Goal: Information Seeking & Learning: Learn about a topic

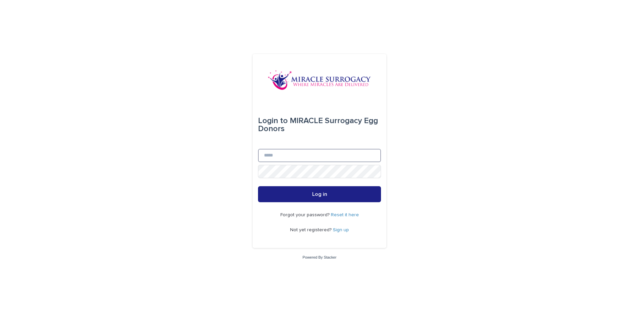
type input "**********"
click at [300, 192] on button "Log in" at bounding box center [319, 194] width 123 height 16
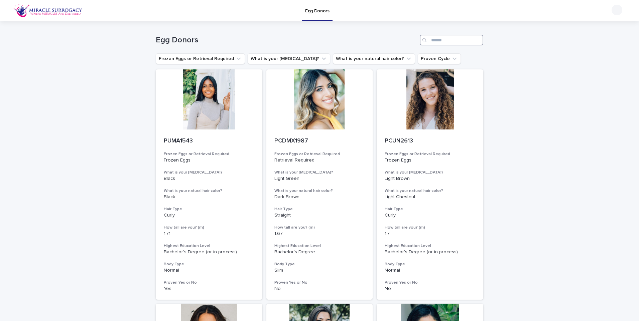
click at [444, 38] on input "Search" at bounding box center [450, 40] width 63 height 11
click at [445, 41] on input "Search" at bounding box center [450, 40] width 63 height 11
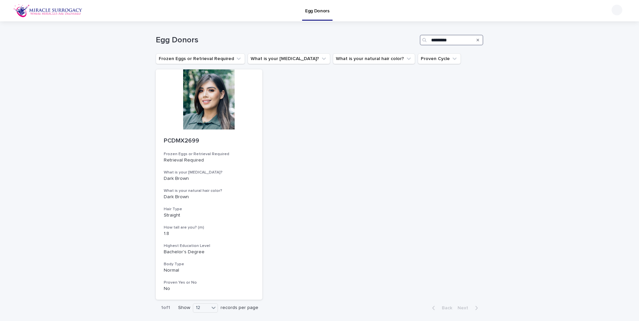
click at [465, 38] on input "*********" at bounding box center [450, 40] width 63 height 11
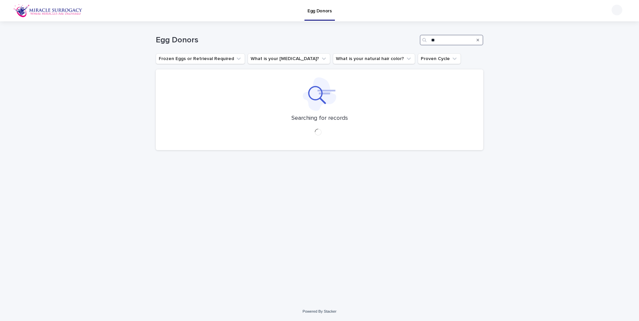
type input "*"
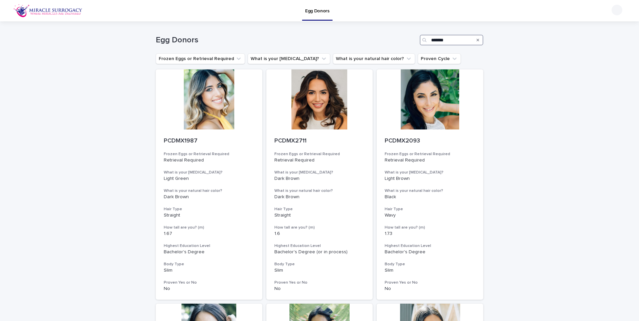
type input "********"
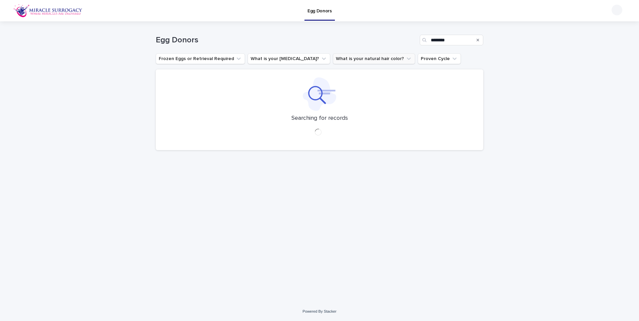
click at [405, 57] on icon "What is your natural hair color?" at bounding box center [408, 58] width 7 height 7
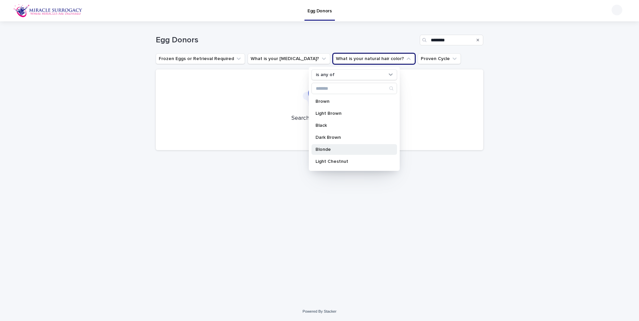
click at [360, 149] on p "Blonde" at bounding box center [350, 149] width 71 height 5
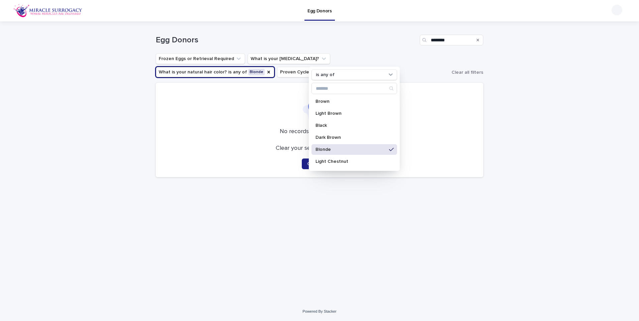
click at [516, 124] on div "Loading... Saving… Loading... Saving… Egg Donors ******** Frozen Eggs or Retrie…" at bounding box center [319, 161] width 639 height 281
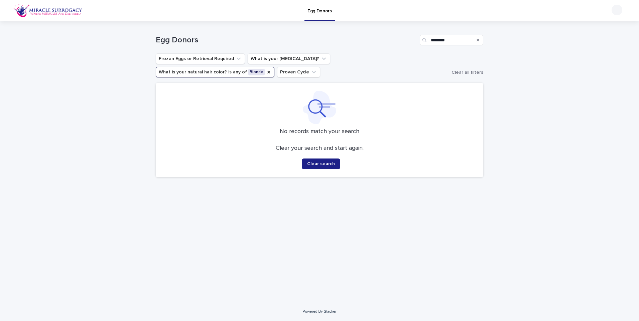
click at [476, 38] on div "Search" at bounding box center [477, 40] width 11 height 11
click at [479, 38] on div "Search" at bounding box center [477, 40] width 11 height 11
click at [478, 42] on icon "Search" at bounding box center [477, 40] width 3 height 4
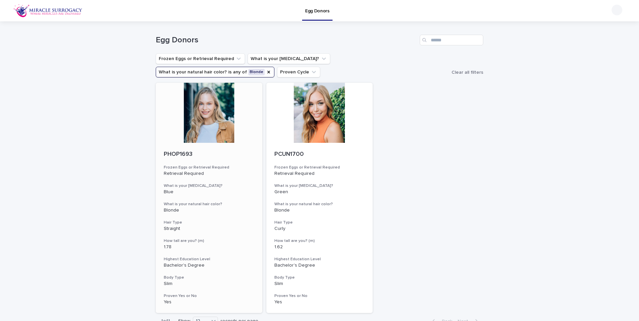
scroll to position [33, 0]
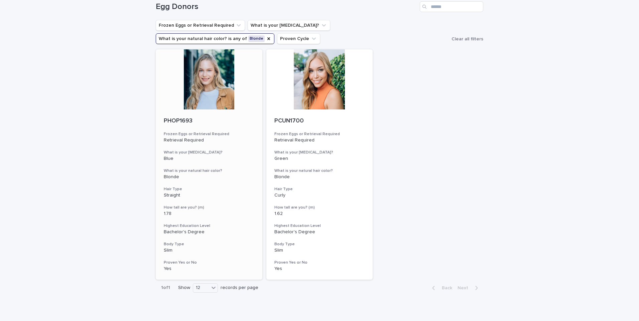
click at [198, 106] on div at bounding box center [209, 79] width 107 height 60
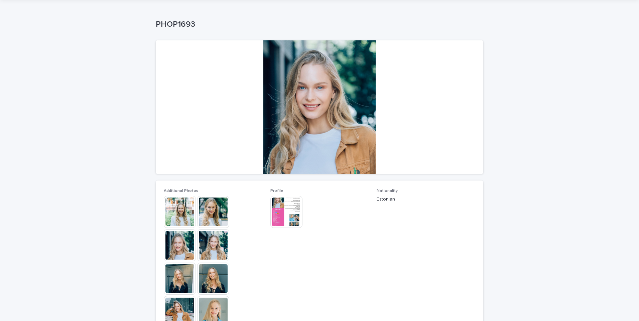
scroll to position [33, 0]
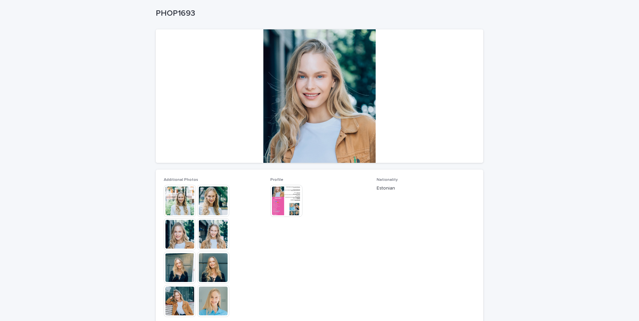
click at [213, 245] on img at bounding box center [213, 234] width 32 height 32
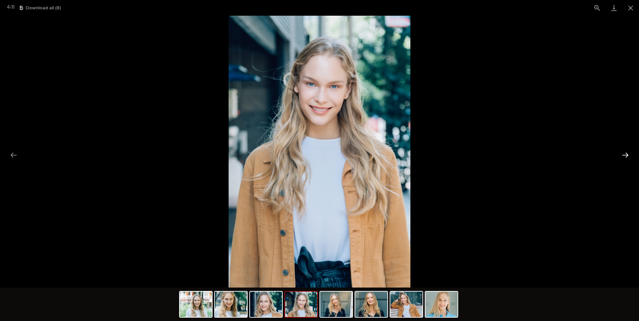
click at [628, 156] on button "Next slide" at bounding box center [625, 155] width 14 height 13
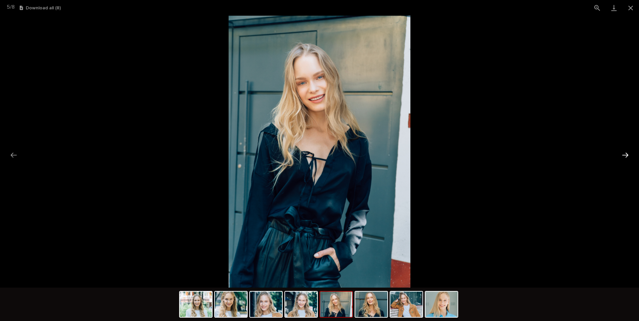
click at [627, 155] on button "Next slide" at bounding box center [625, 155] width 14 height 13
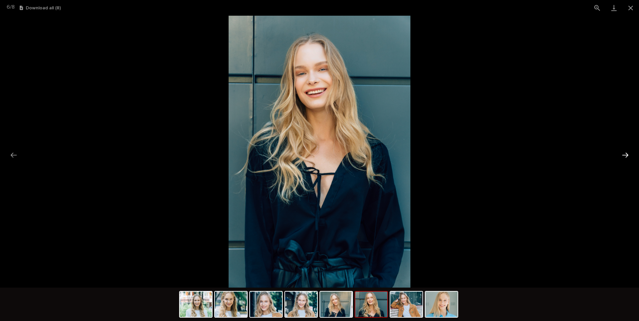
click at [627, 155] on button "Next slide" at bounding box center [625, 155] width 14 height 13
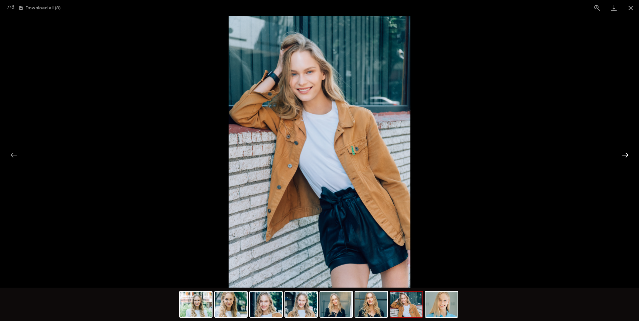
click at [627, 155] on button "Next slide" at bounding box center [625, 155] width 14 height 13
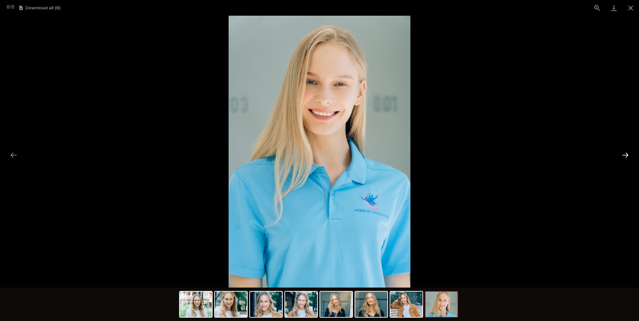
click at [627, 155] on button "Next slide" at bounding box center [625, 155] width 14 height 13
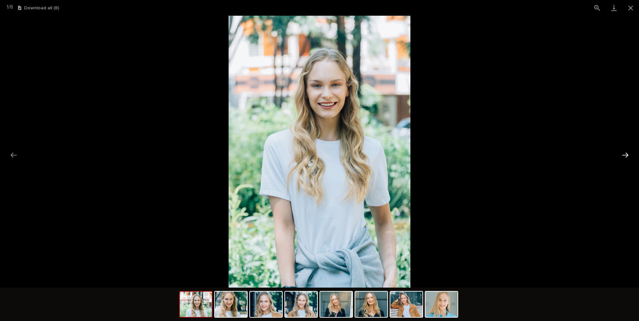
click at [625, 155] on button "Next slide" at bounding box center [625, 155] width 14 height 13
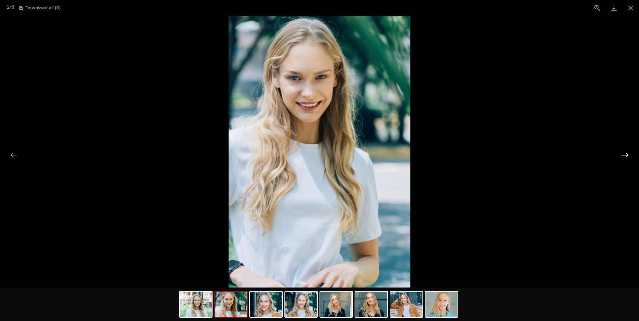
click at [622, 154] on button "Next slide" at bounding box center [625, 155] width 14 height 13
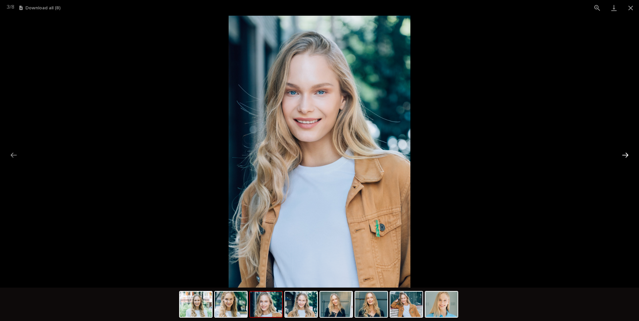
click at [622, 154] on button "Next slide" at bounding box center [625, 155] width 14 height 13
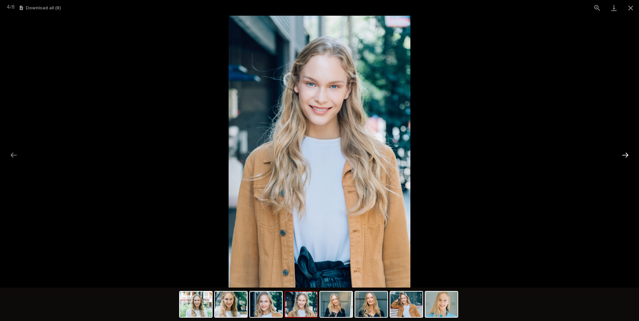
click at [622, 154] on button "Next slide" at bounding box center [625, 155] width 14 height 13
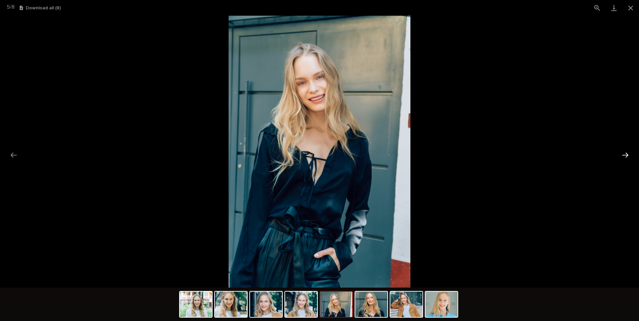
click at [622, 154] on button "Next slide" at bounding box center [625, 155] width 14 height 13
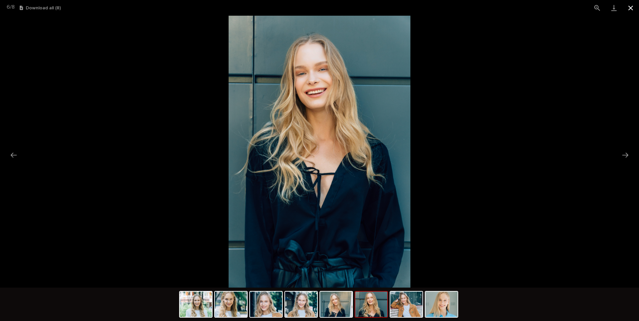
click at [632, 8] on button "Close gallery" at bounding box center [630, 8] width 17 height 16
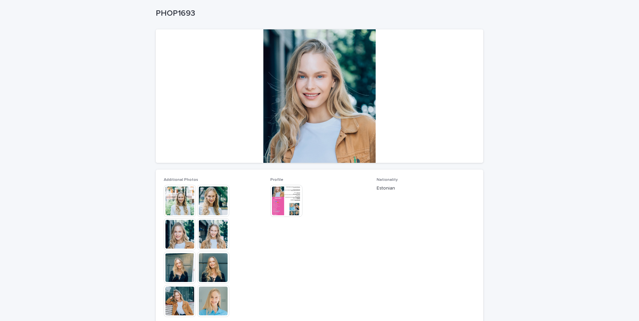
click at [280, 211] on img at bounding box center [286, 201] width 32 height 32
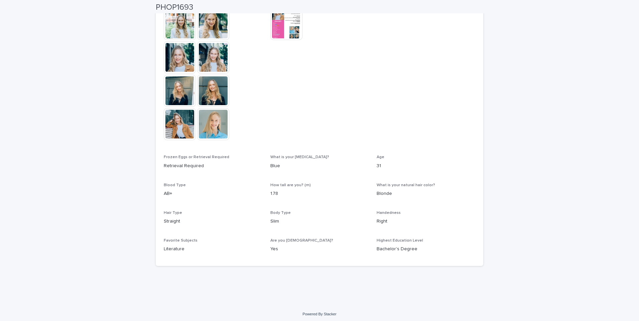
scroll to position [213, 0]
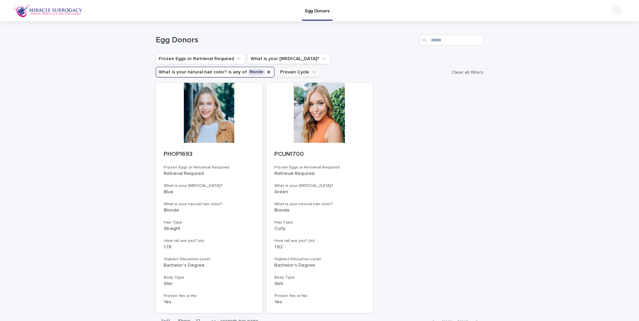
click at [310, 75] on icon "Proven Cycle" at bounding box center [313, 72] width 7 height 7
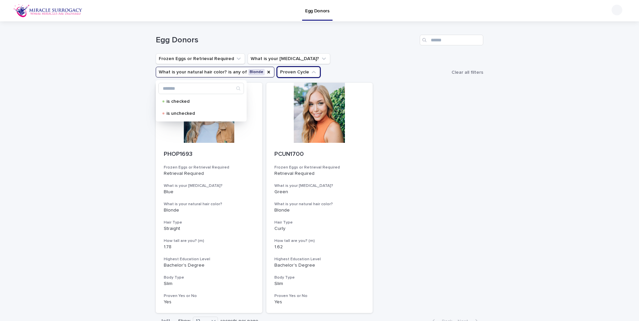
click at [239, 72] on ul "Frozen Eggs or Retrieval Required What is your [MEDICAL_DATA]? What is your nat…" at bounding box center [302, 65] width 296 height 27
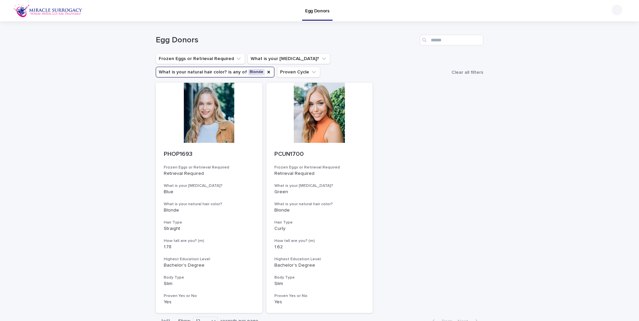
click at [274, 67] on button "What is your natural hair color? is any of Blonde" at bounding box center [215, 72] width 119 height 11
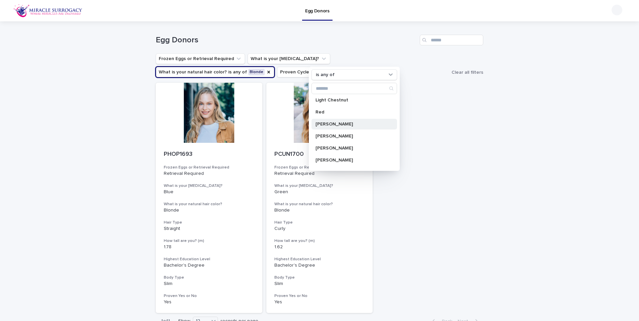
scroll to position [58, 0]
click at [360, 116] on p "Red" at bounding box center [350, 115] width 71 height 5
click at [421, 112] on div "PHOP1693 Frozen Eggs or Retrieval Required Retrieval Required What is your [MED…" at bounding box center [319, 198] width 327 height 230
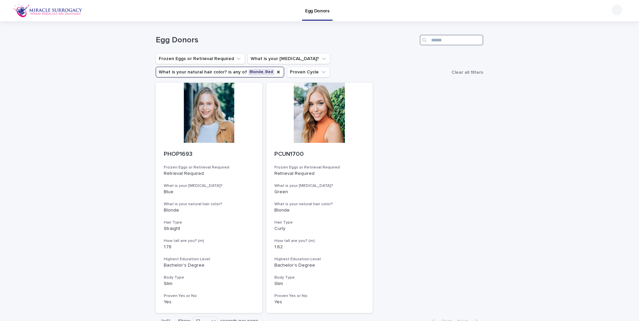
click at [433, 39] on input "Search" at bounding box center [450, 40] width 63 height 11
click at [407, 104] on div "PHOP1693 Frozen Eggs or Retrieval Required Retrieval Required What is your [MED…" at bounding box center [319, 198] width 327 height 230
click at [320, 57] on icon "What is your eye color?" at bounding box center [323, 58] width 7 height 7
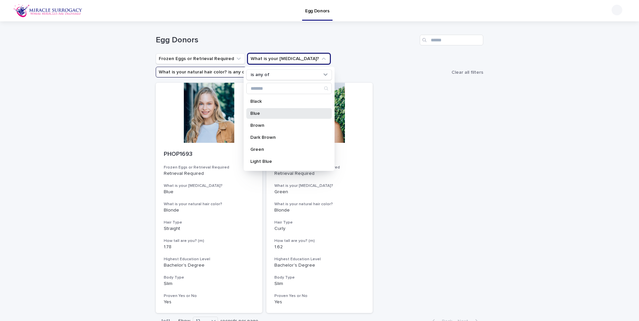
click at [293, 112] on p "Blue" at bounding box center [285, 113] width 71 height 5
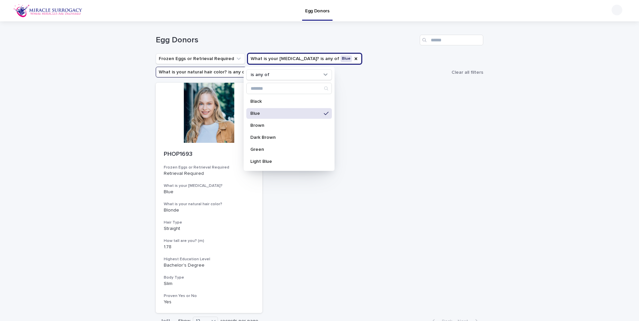
click at [394, 123] on div "PHOP1693 Frozen Eggs or Retrieval Required Retrieval Required What is your [MED…" at bounding box center [319, 198] width 327 height 230
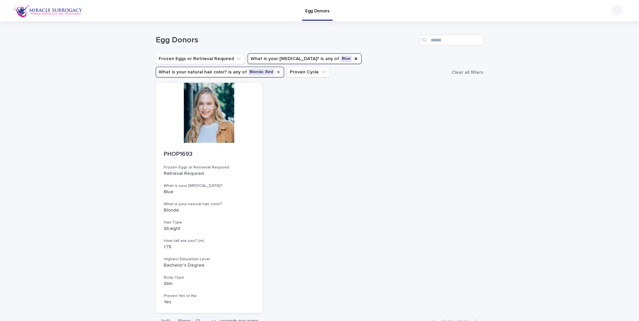
click at [276, 73] on icon "What is your natural hair color?" at bounding box center [278, 71] width 5 height 5
